Goal: Task Accomplishment & Management: Use online tool/utility

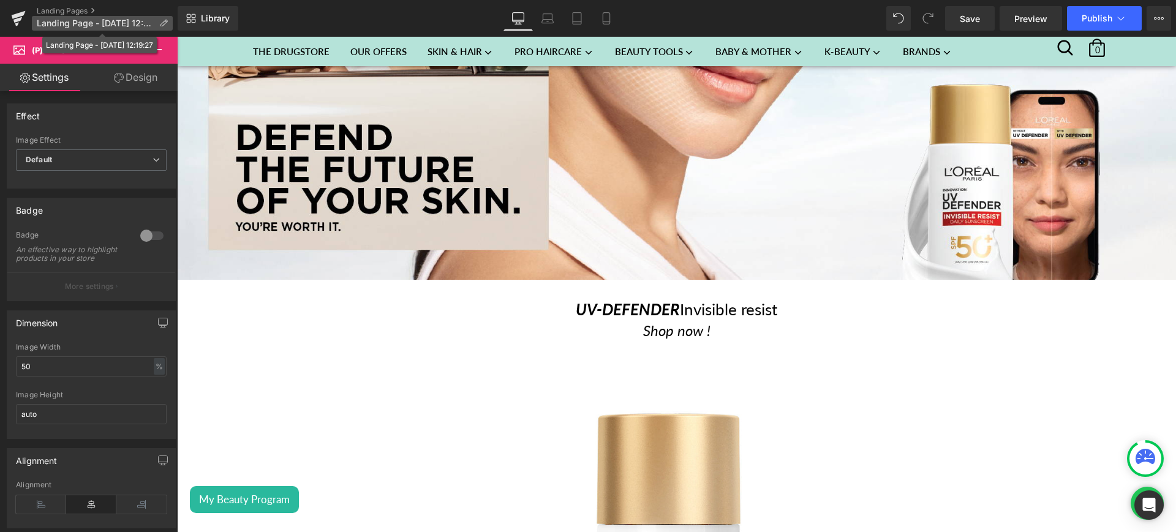
click at [103, 27] on span "Landing Page - [DATE] 12:19:27" at bounding box center [96, 23] width 118 height 10
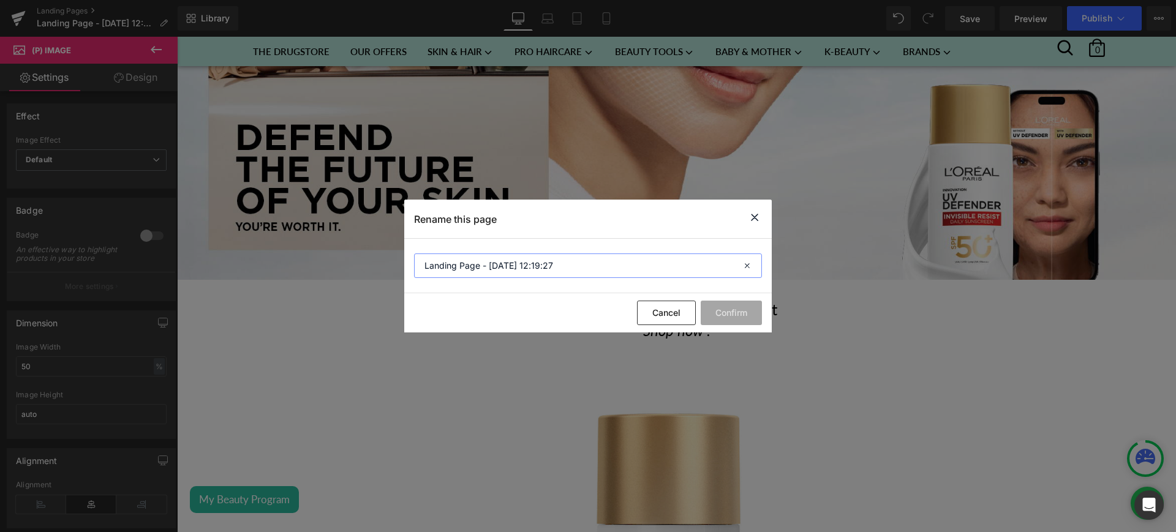
click at [0, 0] on input "Landing Page - [DATE] 12:19:27" at bounding box center [0, 0] width 0 height 0
type input "UV - DEFENDER invisible resist"
click at [737, 319] on button "Confirm" at bounding box center [731, 313] width 61 height 25
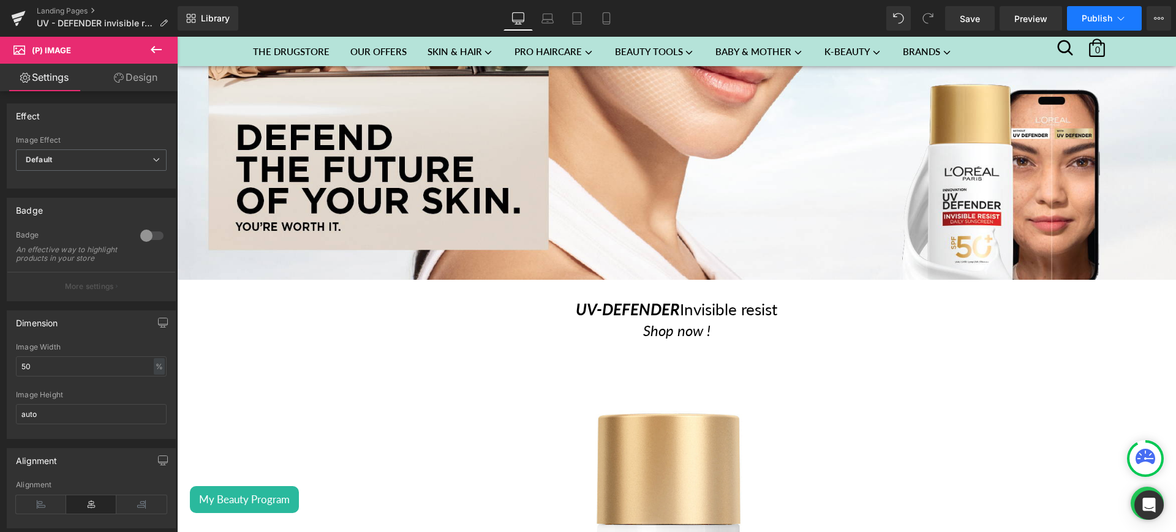
click at [1131, 17] on button "Publish" at bounding box center [1104, 18] width 75 height 25
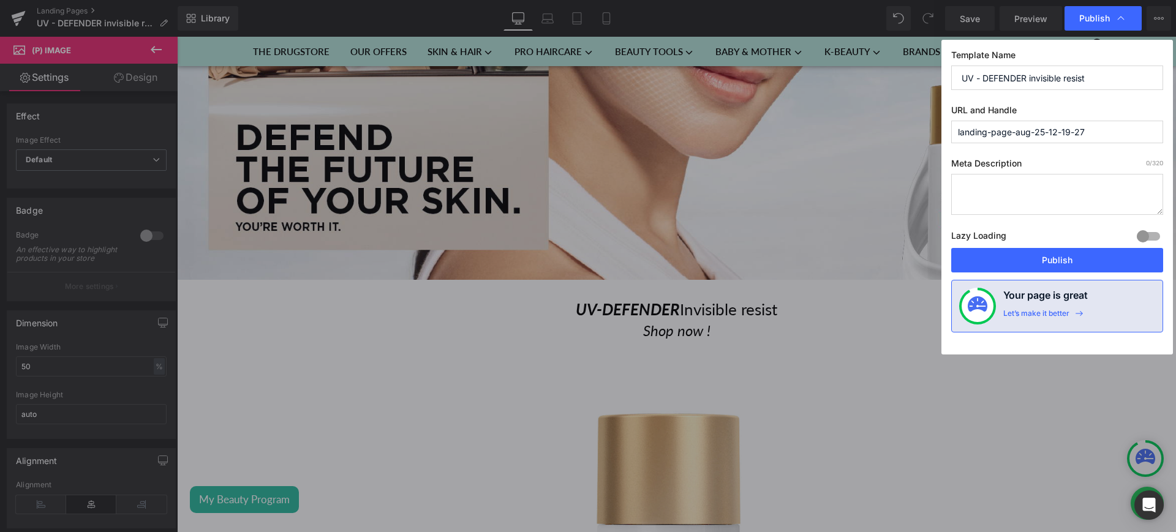
click at [1040, 126] on input "landing-page-aug-25-12-19-27" at bounding box center [1057, 132] width 212 height 23
paste input "UV - DEFENDER invisible resist"
click at [978, 137] on input "uv---defender-invisible-resist-" at bounding box center [1057, 132] width 212 height 23
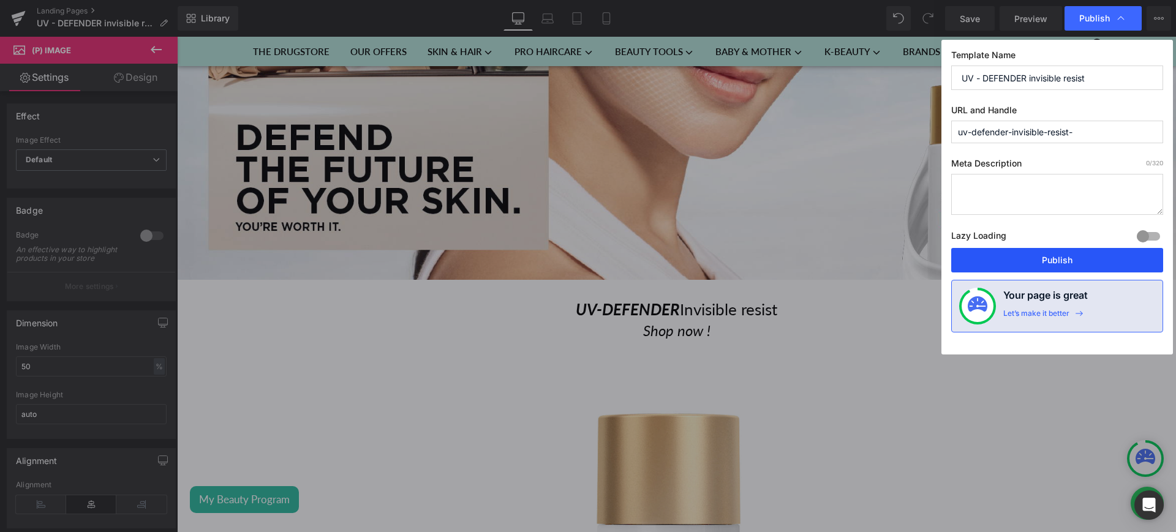
type input "uv-defender-invisible-resist-"
click at [0, 0] on button "Publish" at bounding box center [0, 0] width 0 height 0
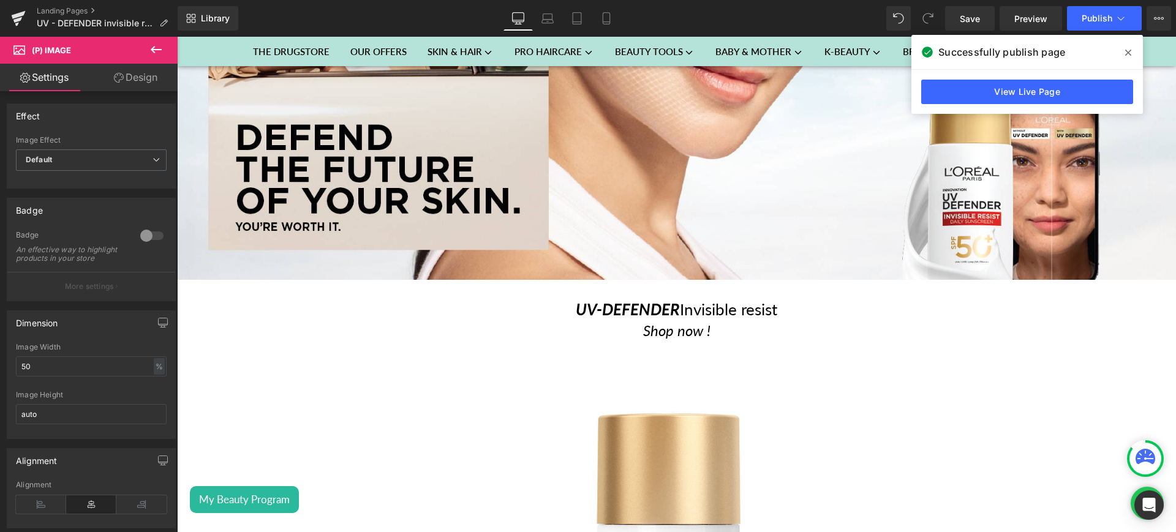
click at [1123, 51] on span at bounding box center [1129, 53] width 20 height 20
